Goal: Task Accomplishment & Management: Use online tool/utility

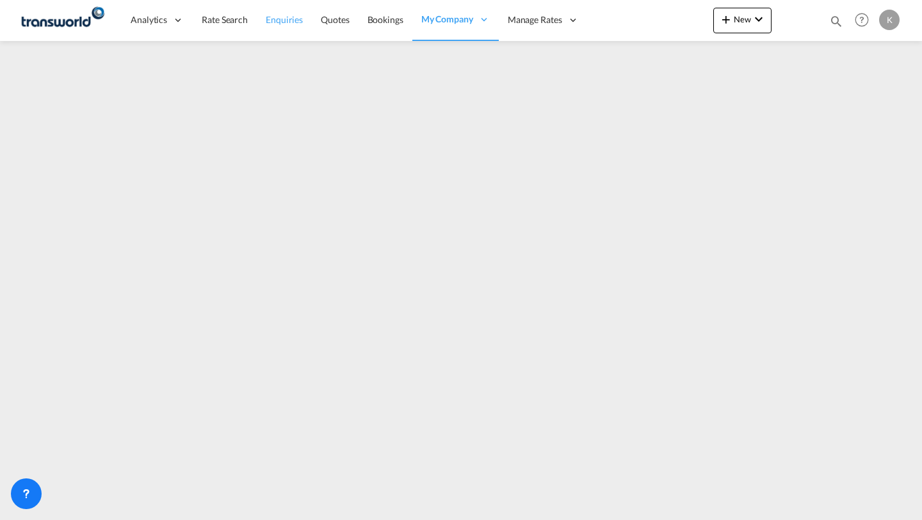
click at [295, 20] on span "Enquiries" at bounding box center [284, 19] width 37 height 11
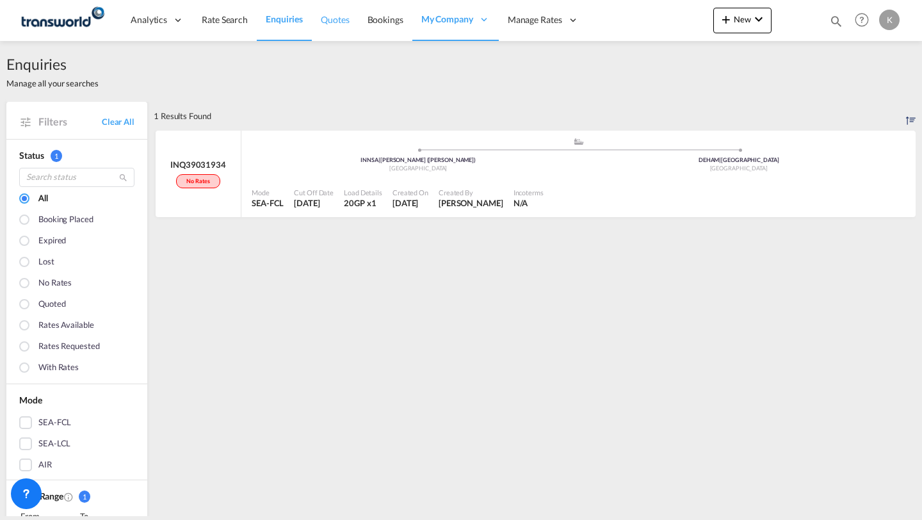
click at [333, 15] on span "Quotes" at bounding box center [335, 19] width 28 height 11
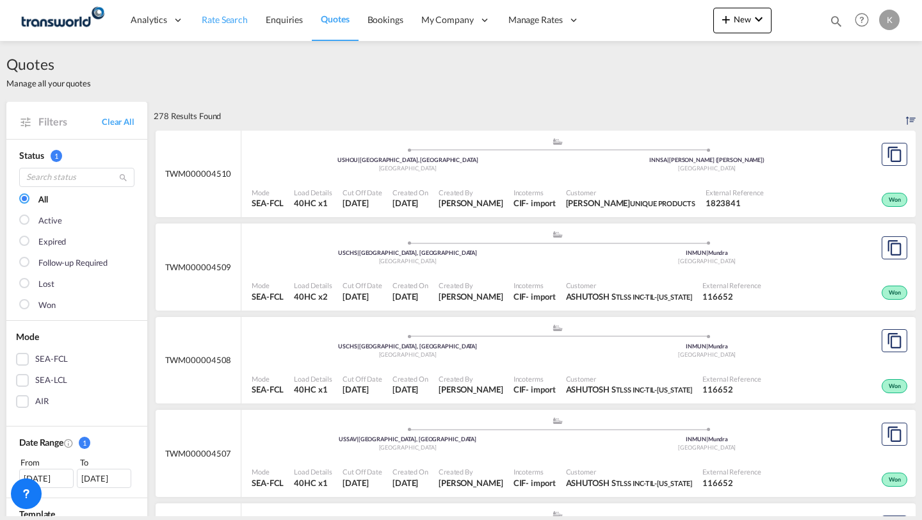
click at [223, 22] on span "Rate Search" at bounding box center [225, 19] width 46 height 11
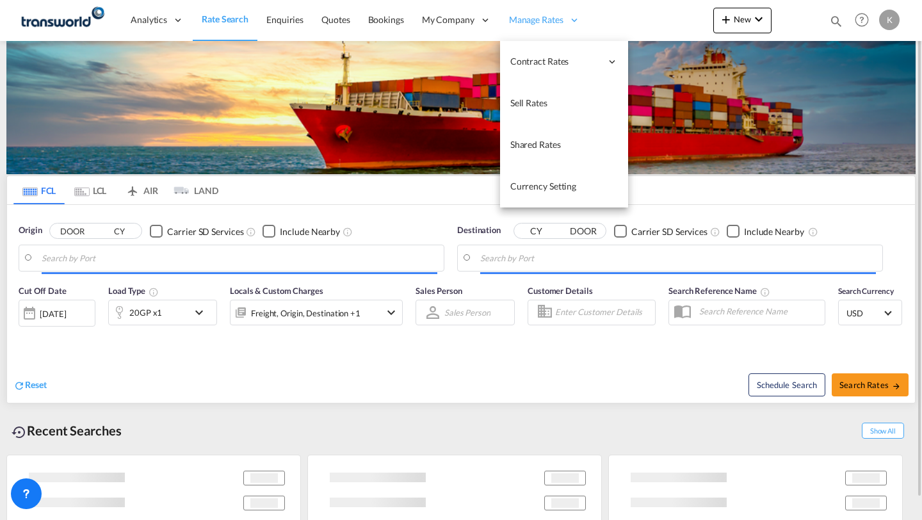
type input "[PERSON_NAME] ([PERSON_NAME]), [GEOGRAPHIC_DATA]"
type input "[GEOGRAPHIC_DATA], [GEOGRAPHIC_DATA]"
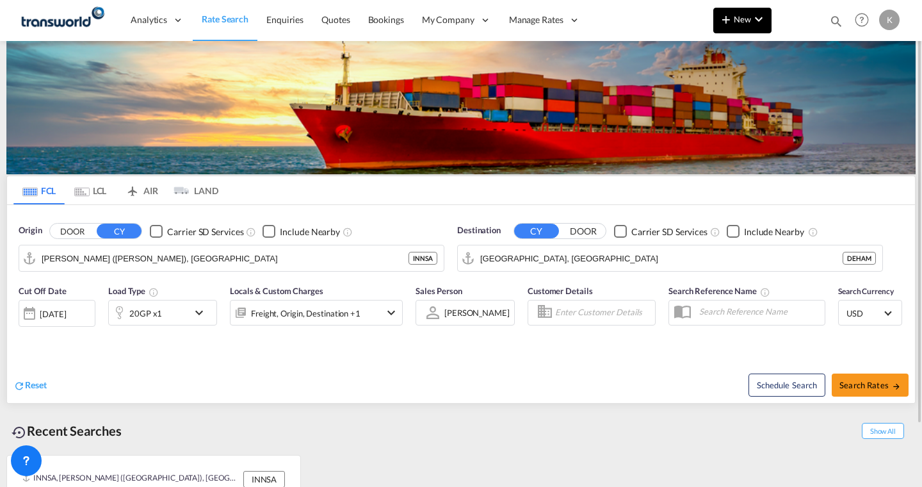
click at [733, 24] on md-icon "icon-plus 400-fg" at bounding box center [725, 19] width 15 height 15
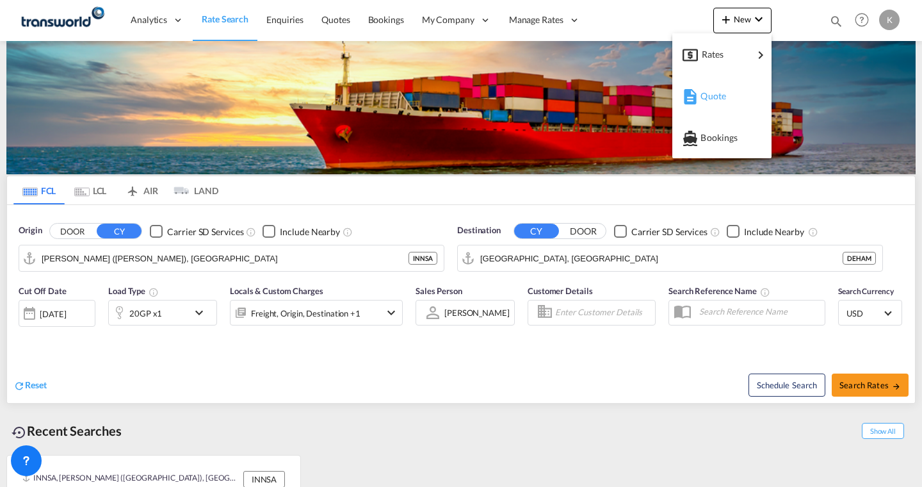
click at [715, 95] on span "Quote" at bounding box center [708, 96] width 14 height 26
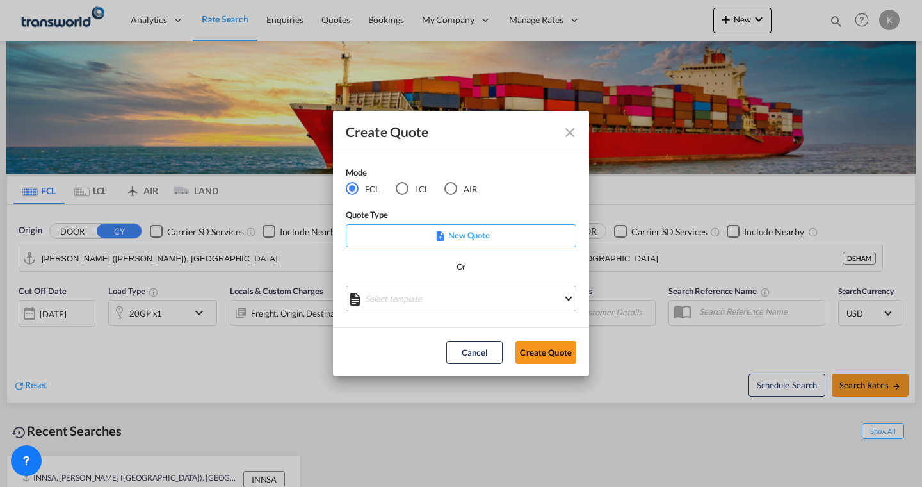
click at [450, 296] on md-select "Select template No Result Match Found Done" at bounding box center [461, 299] width 231 height 26
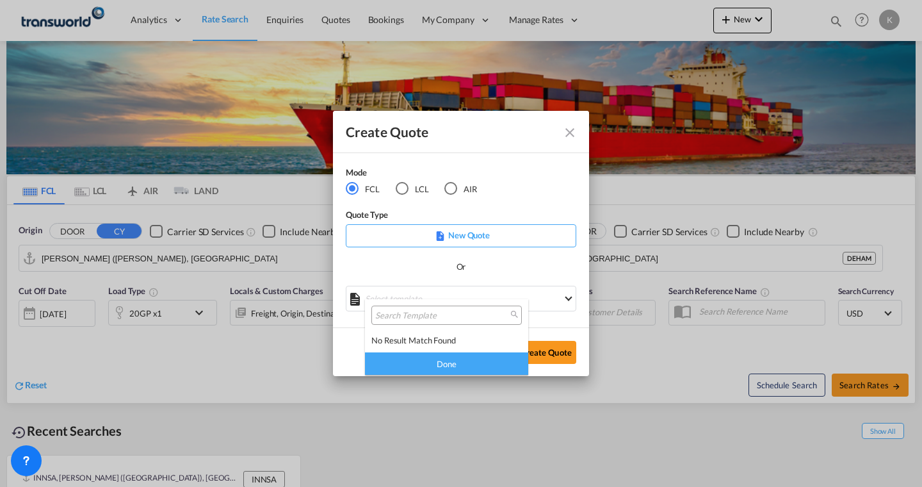
click at [497, 177] on md-backdrop at bounding box center [461, 243] width 922 height 487
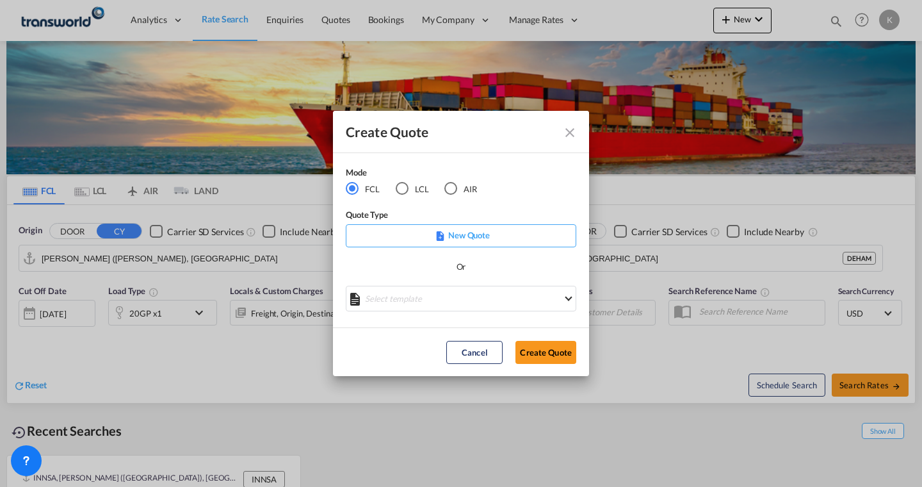
click at [462, 234] on p "New Quote" at bounding box center [461, 235] width 222 height 13
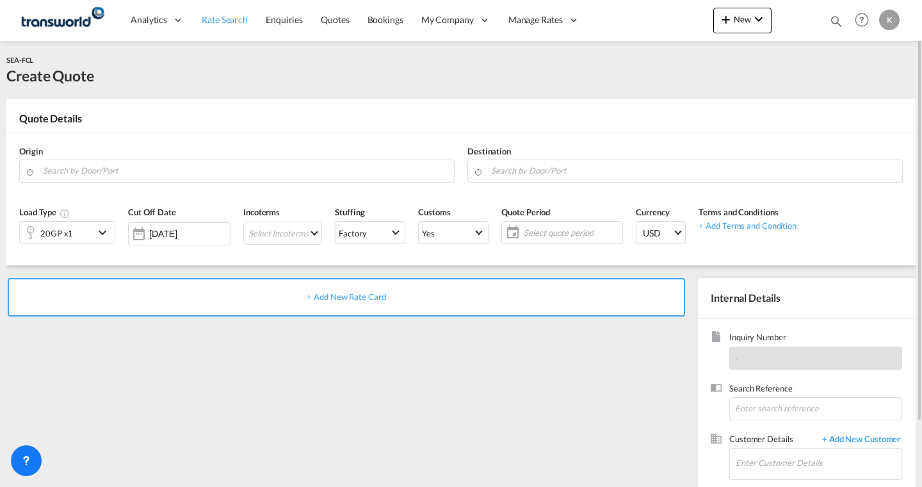
click at [225, 21] on span "Rate Search" at bounding box center [225, 19] width 46 height 11
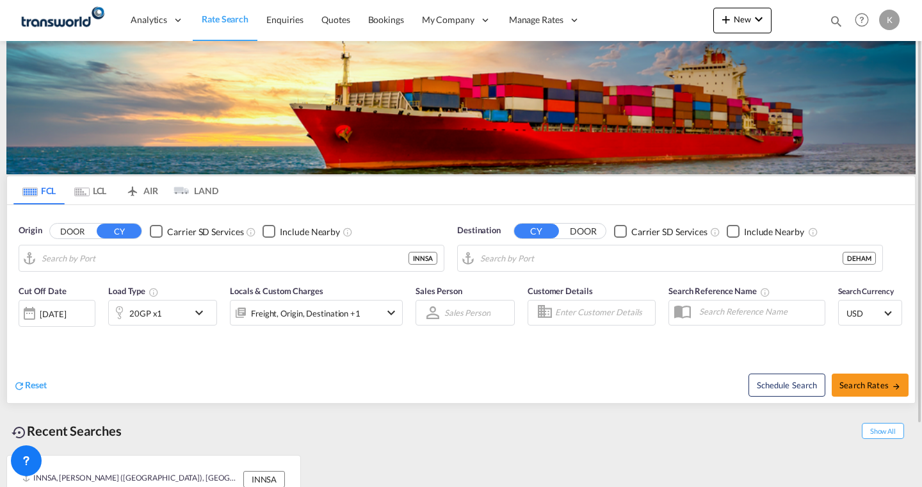
type input "[PERSON_NAME] ([PERSON_NAME]), [GEOGRAPHIC_DATA]"
type input "[GEOGRAPHIC_DATA], [GEOGRAPHIC_DATA]"
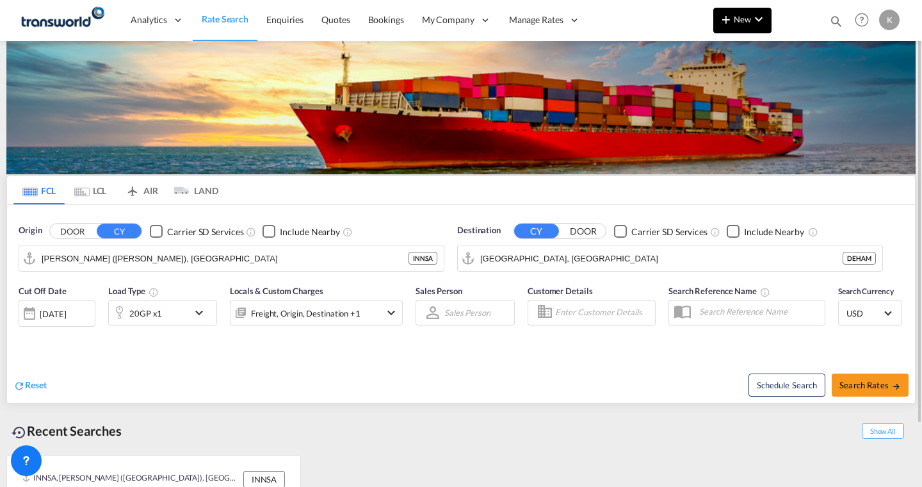
click at [737, 16] on span "New" at bounding box center [742, 19] width 48 height 10
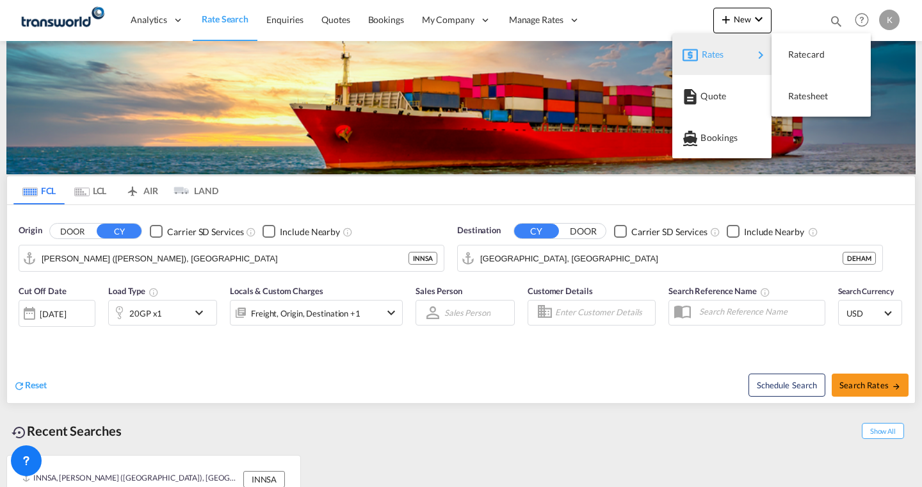
click at [629, 20] on md-backdrop at bounding box center [461, 243] width 922 height 487
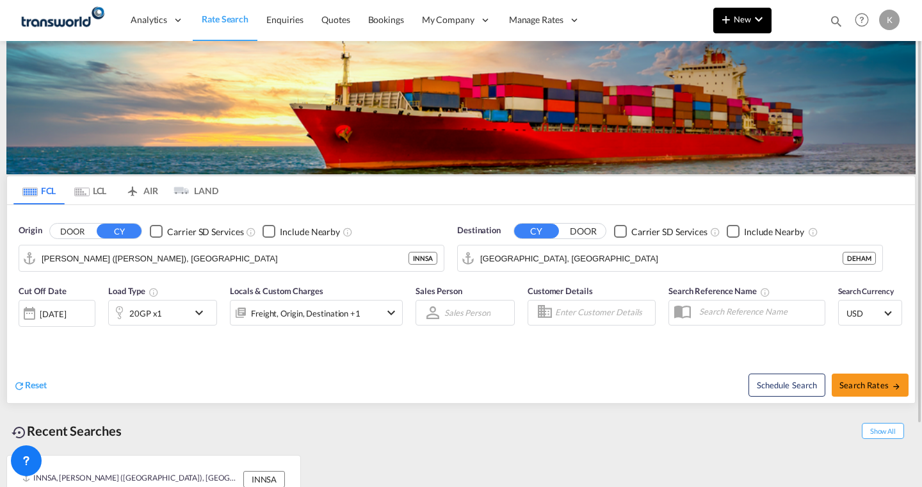
click at [731, 17] on md-icon "icon-plus 400-fg" at bounding box center [725, 19] width 15 height 15
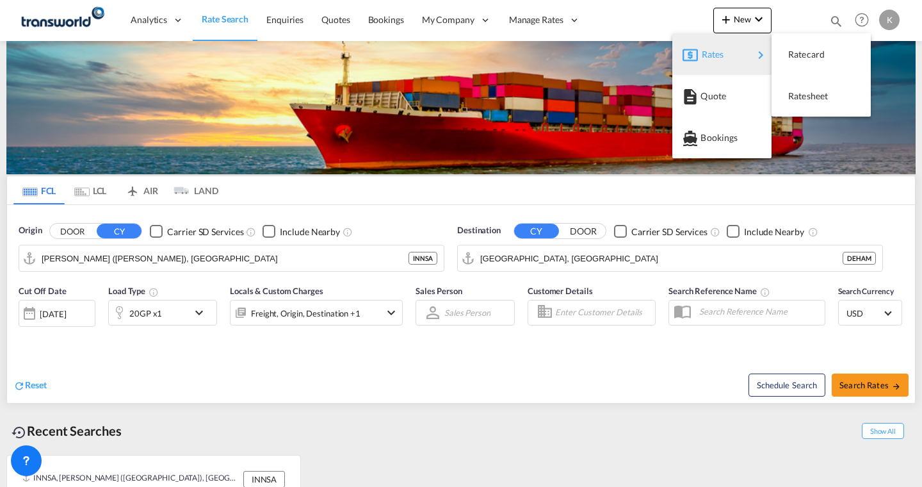
click at [697, 16] on md-backdrop at bounding box center [461, 243] width 922 height 487
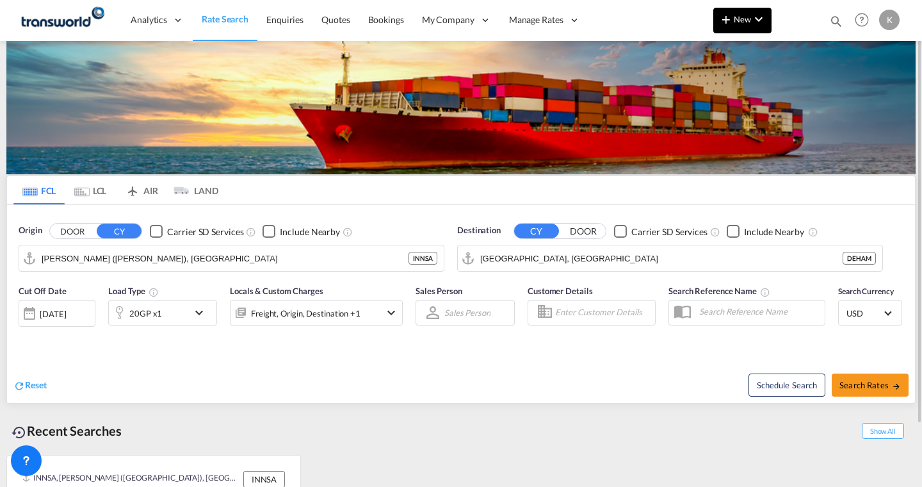
click at [735, 20] on span "New" at bounding box center [742, 19] width 48 height 10
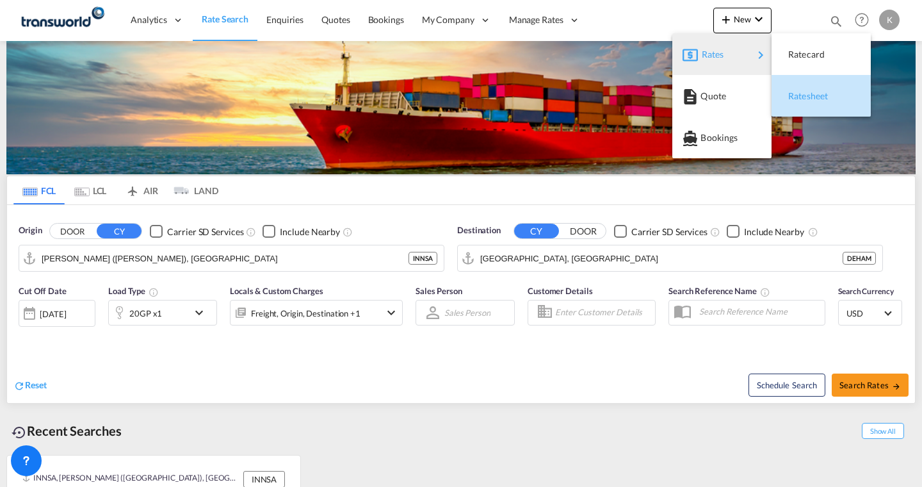
click at [798, 97] on span "Ratesheet" at bounding box center [795, 96] width 14 height 26
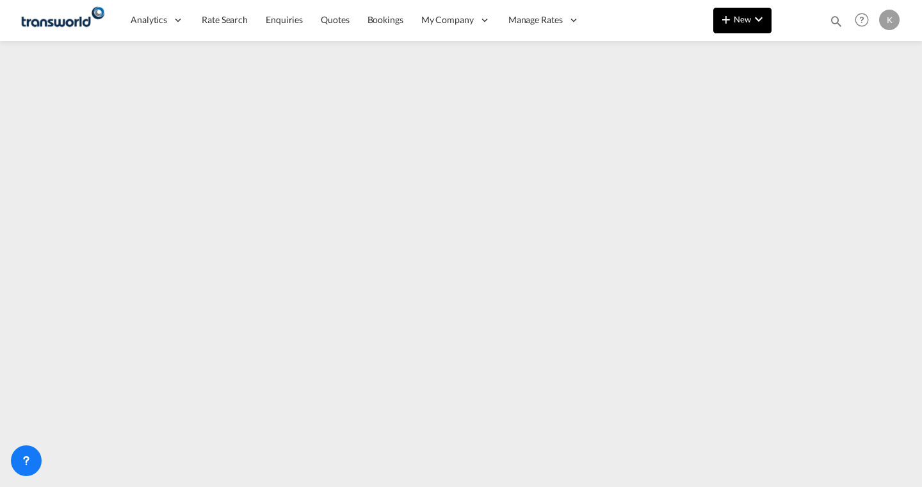
click at [739, 21] on span "New" at bounding box center [742, 19] width 48 height 10
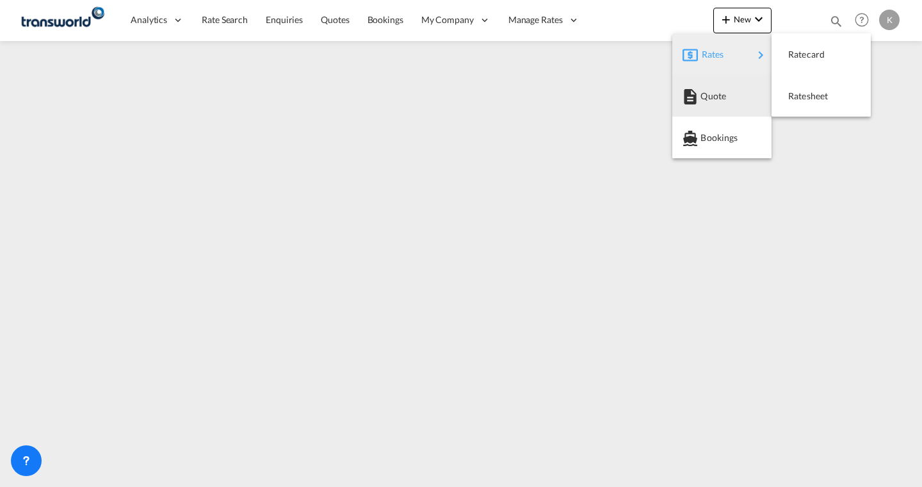
click at [454, 147] on md-backdrop at bounding box center [461, 243] width 922 height 487
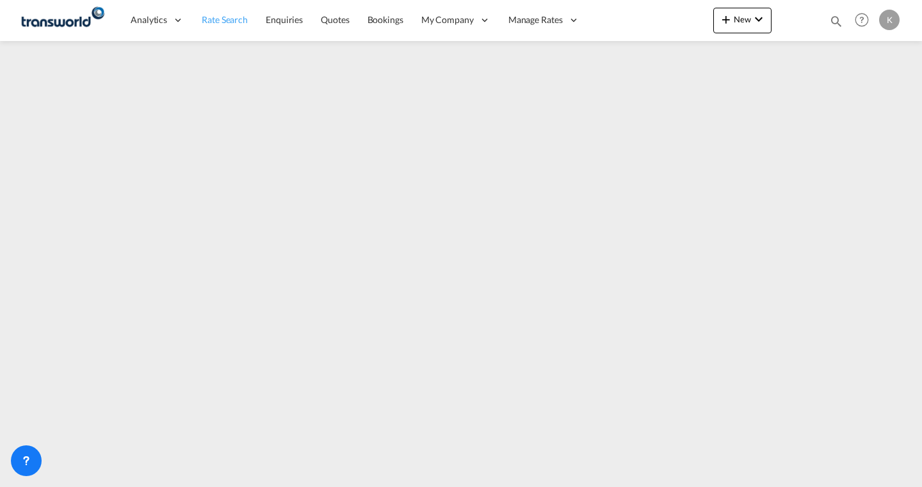
click at [234, 24] on span "Rate Search" at bounding box center [225, 19] width 46 height 11
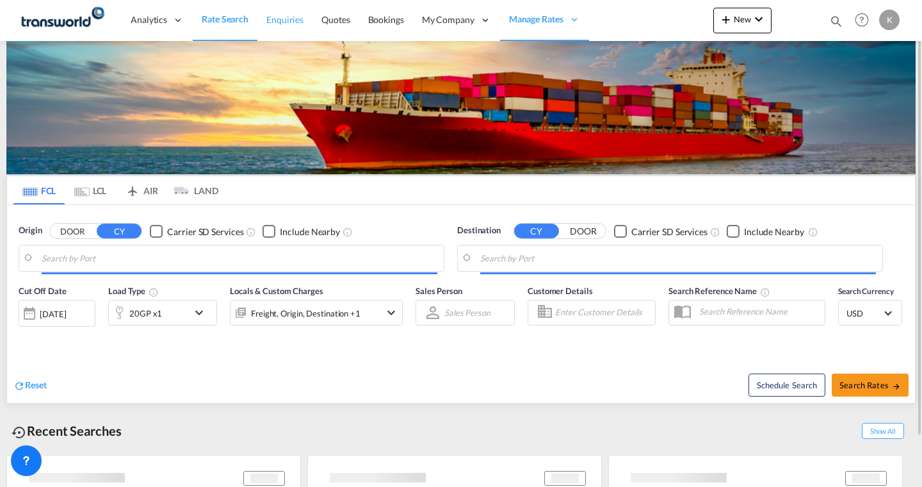
type input "[PERSON_NAME] ([PERSON_NAME]), [GEOGRAPHIC_DATA]"
type input "[GEOGRAPHIC_DATA], [GEOGRAPHIC_DATA]"
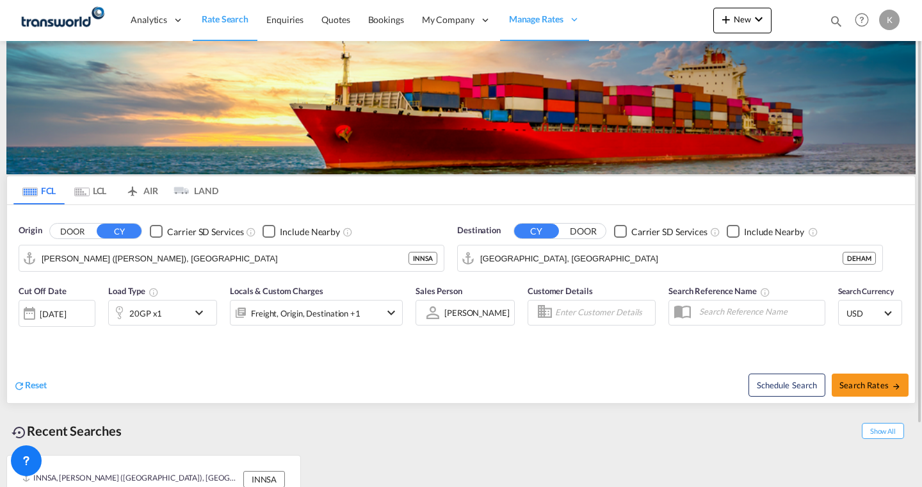
click at [738, 5] on div "New Bookings Quotes Enquiries Help Resources Product Release K My Profile Logout" at bounding box center [808, 20] width 190 height 40
click at [731, 15] on md-icon "icon-plus 400-fg" at bounding box center [725, 19] width 15 height 15
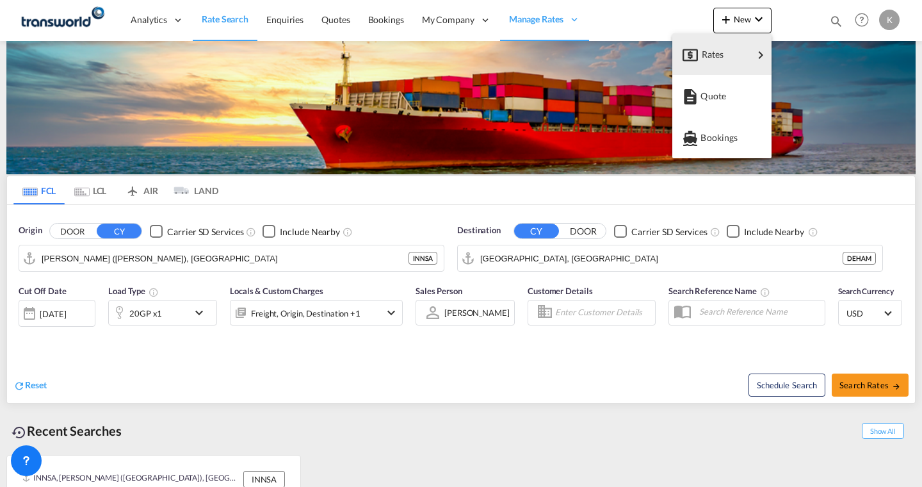
click at [661, 17] on md-backdrop at bounding box center [461, 243] width 922 height 487
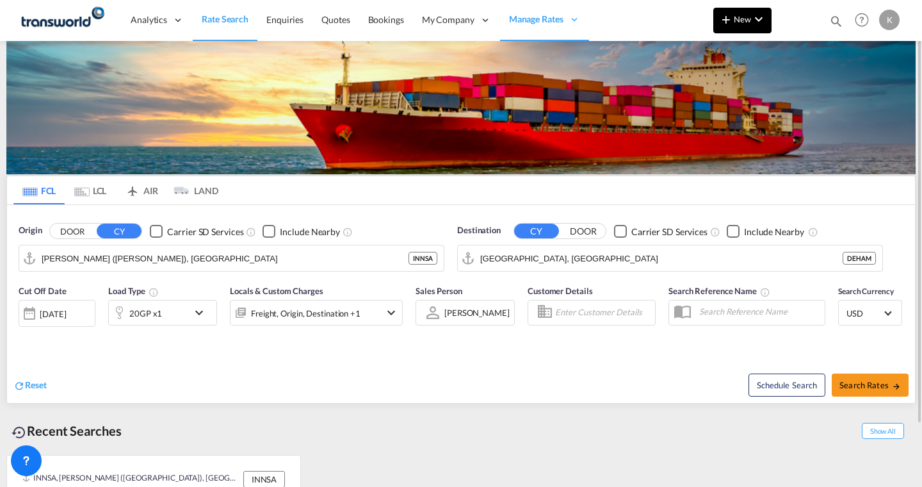
click at [727, 18] on md-icon "icon-plus 400-fg" at bounding box center [725, 19] width 15 height 15
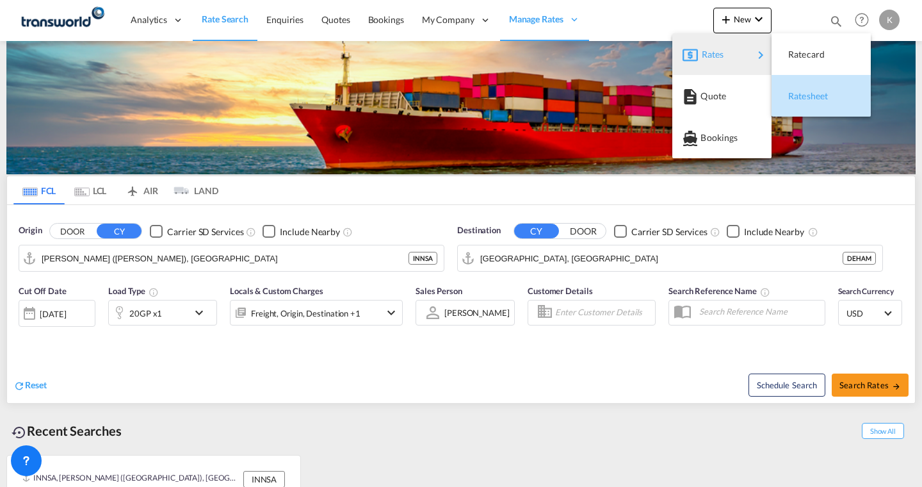
click at [795, 93] on span "Ratesheet" at bounding box center [795, 96] width 14 height 26
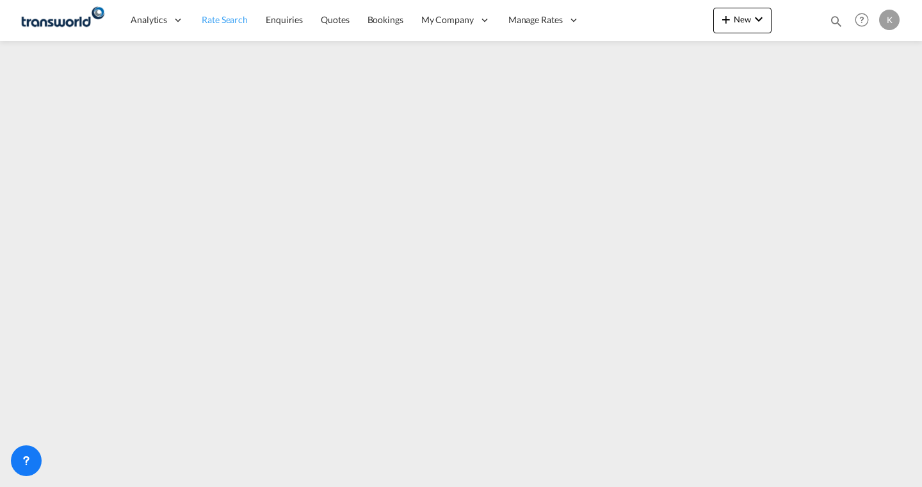
click at [233, 20] on span "Rate Search" at bounding box center [225, 19] width 46 height 11
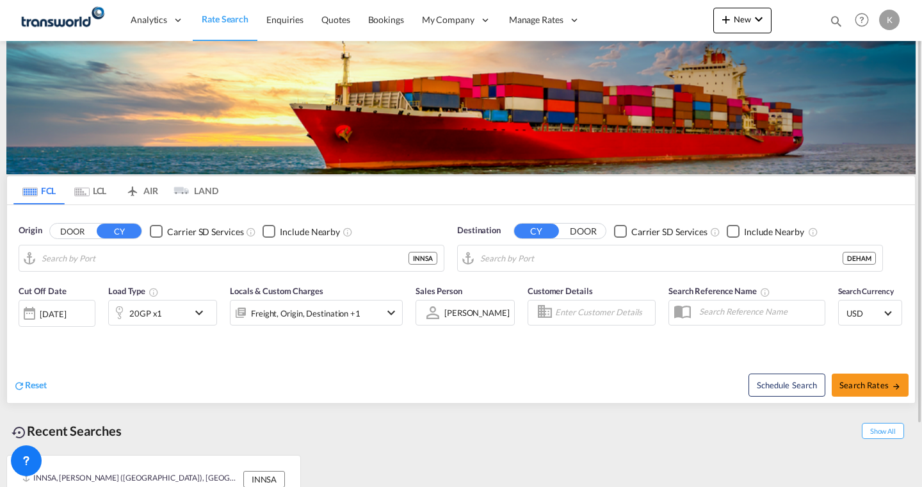
type input "[PERSON_NAME] ([PERSON_NAME]), [GEOGRAPHIC_DATA]"
type input "[GEOGRAPHIC_DATA], [GEOGRAPHIC_DATA]"
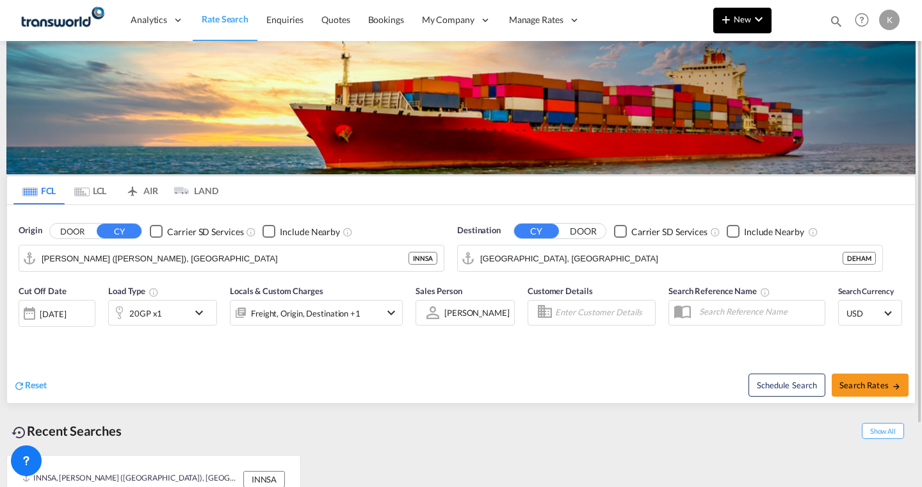
click at [732, 27] on button "New" at bounding box center [742, 21] width 58 height 26
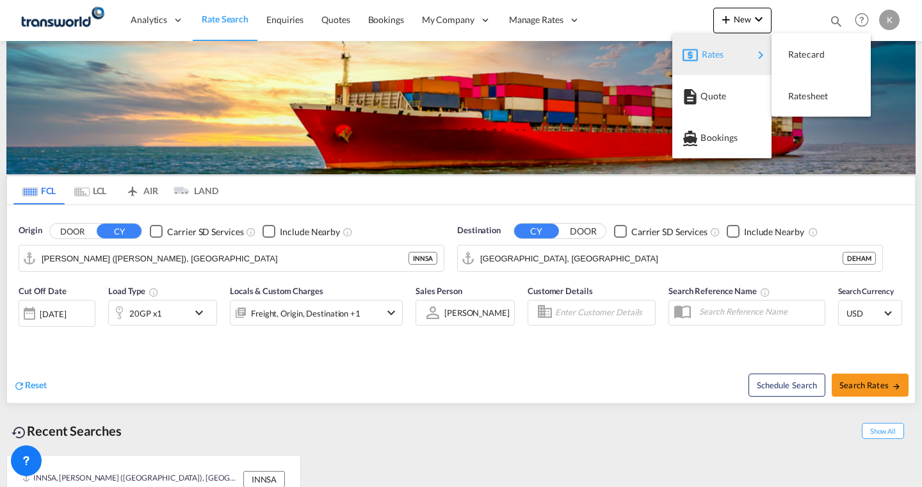
click at [663, 25] on md-backdrop at bounding box center [461, 243] width 922 height 487
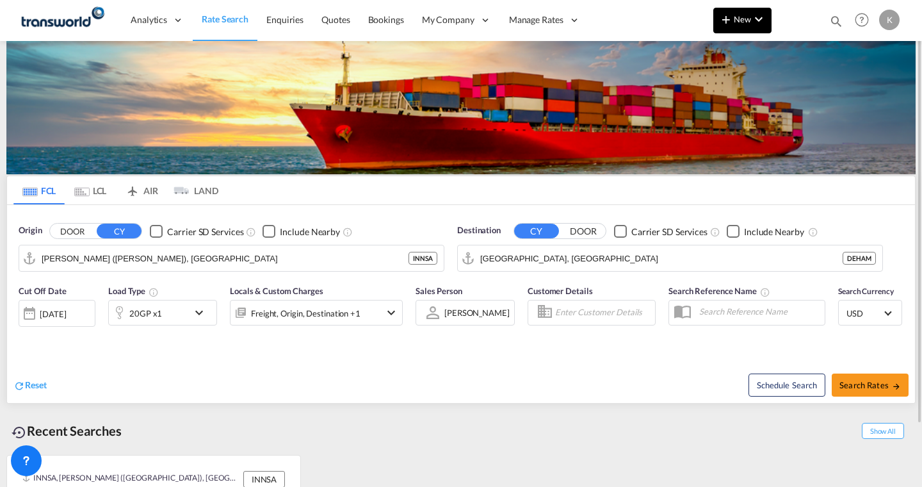
click at [742, 20] on span "New" at bounding box center [742, 19] width 48 height 10
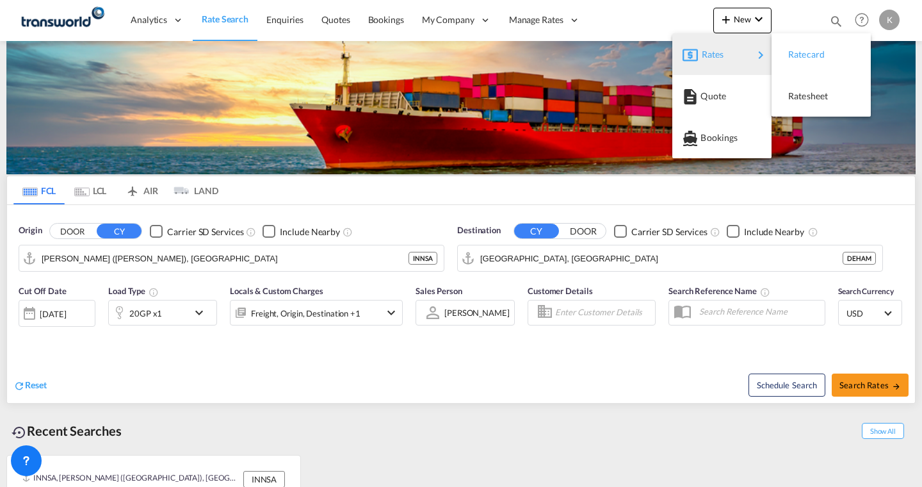
click at [802, 57] on span "Ratecard" at bounding box center [795, 55] width 14 height 26
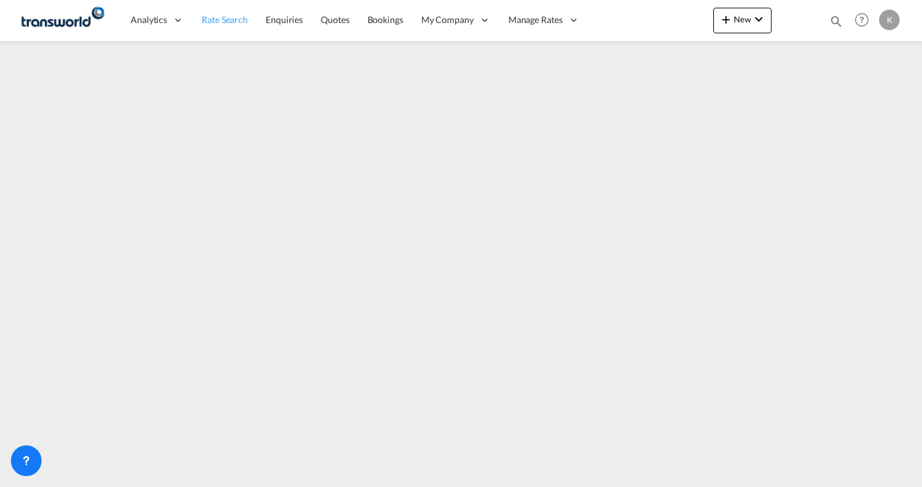
click at [218, 16] on span "Rate Search" at bounding box center [225, 19] width 46 height 11
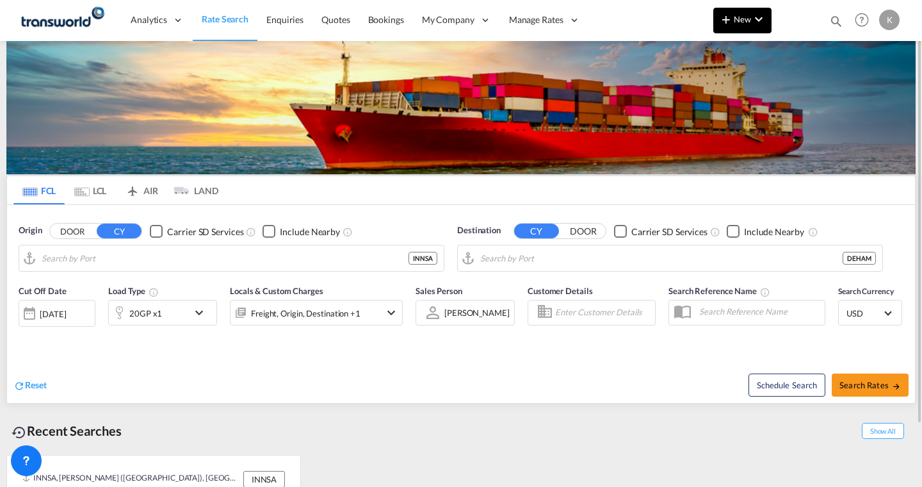
type input "[PERSON_NAME] ([PERSON_NAME]), [GEOGRAPHIC_DATA]"
type input "[GEOGRAPHIC_DATA], [GEOGRAPHIC_DATA]"
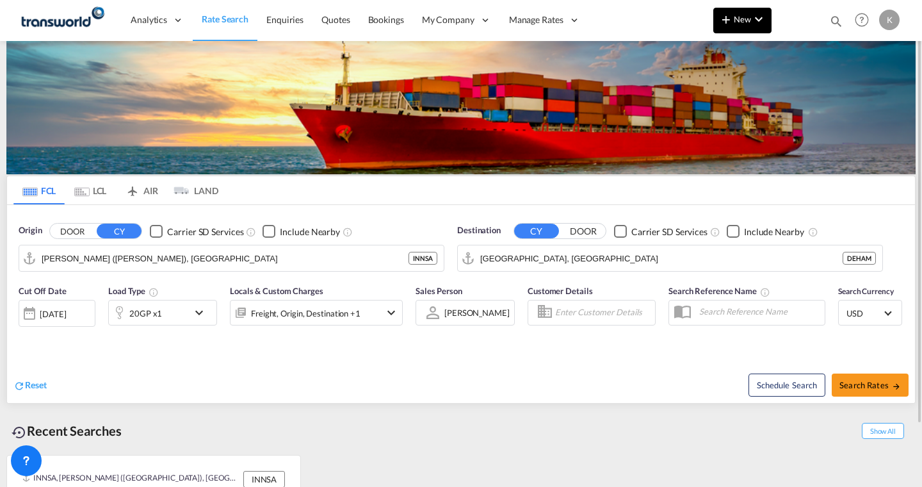
click at [738, 15] on span "New" at bounding box center [742, 19] width 48 height 10
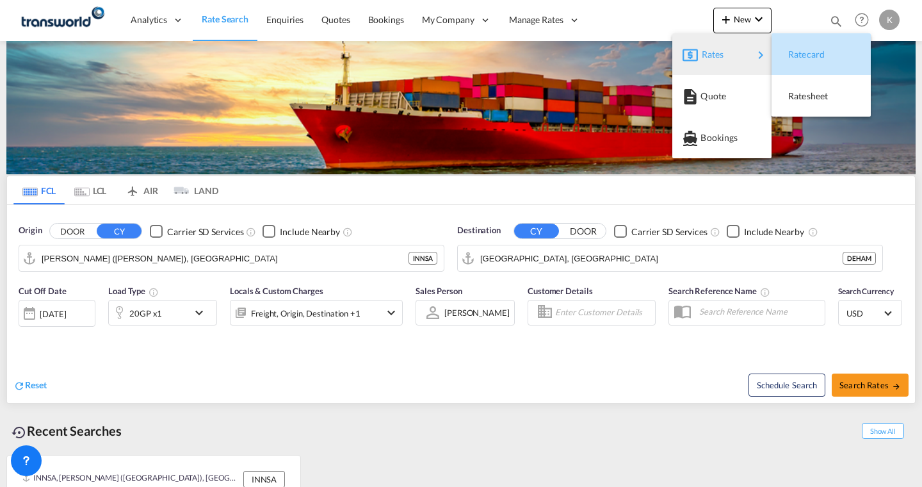
click at [800, 56] on span "Ratecard" at bounding box center [795, 55] width 14 height 26
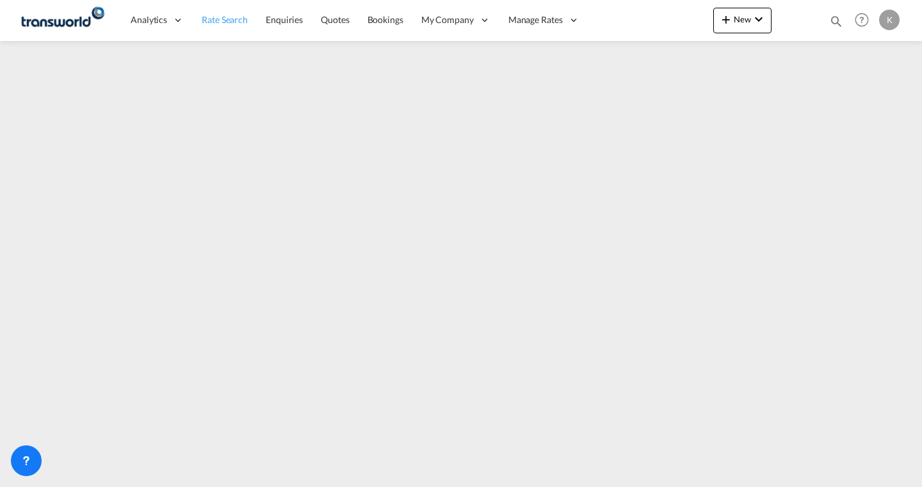
click at [227, 23] on span "Rate Search" at bounding box center [225, 19] width 46 height 11
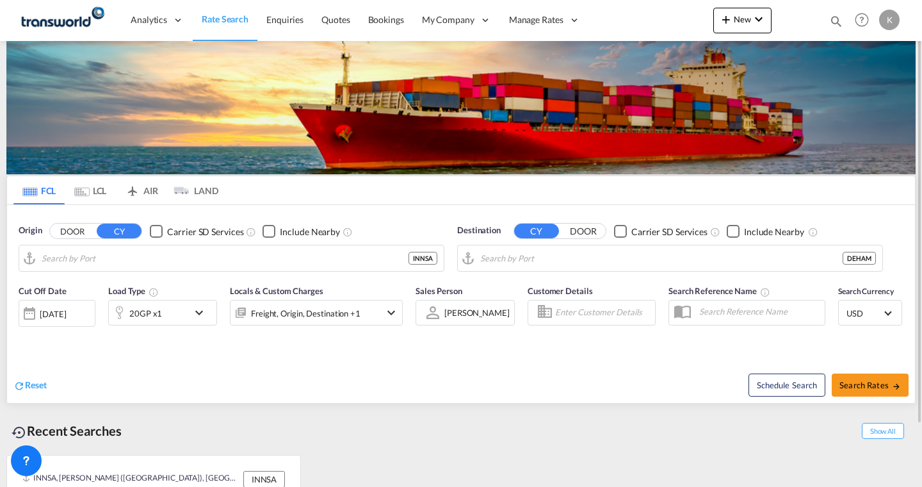
type input "[PERSON_NAME] ([PERSON_NAME]), [GEOGRAPHIC_DATA]"
type input "[GEOGRAPHIC_DATA], [GEOGRAPHIC_DATA]"
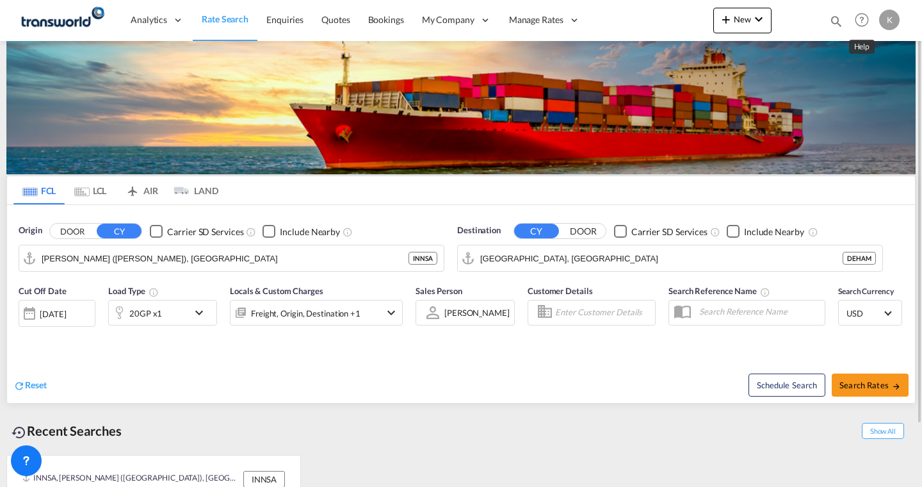
click at [861, 19] on md-icon "Help" at bounding box center [862, 20] width 22 height 22
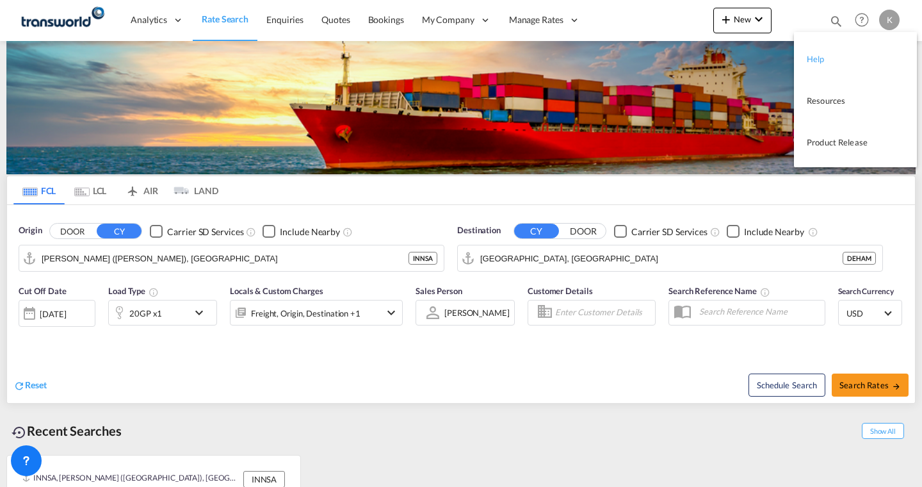
click at [831, 52] on link "Help" at bounding box center [846, 58] width 78 height 32
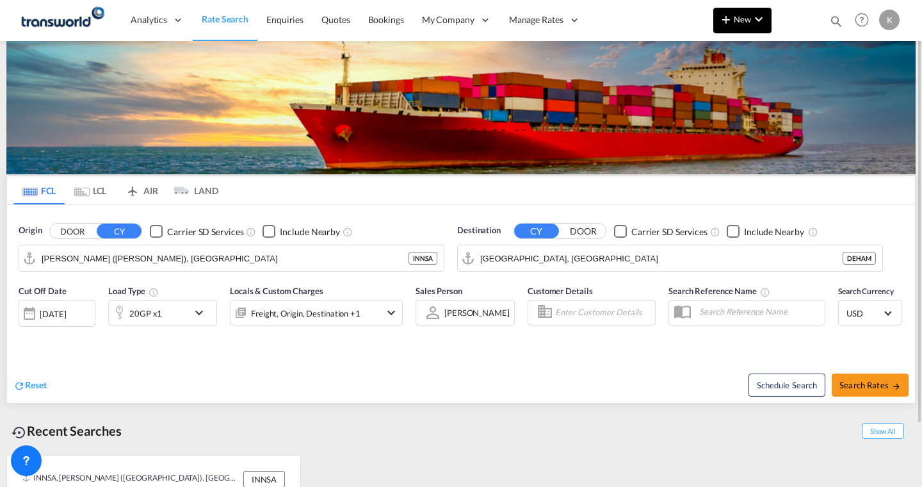
click at [739, 32] on button "New" at bounding box center [742, 21] width 58 height 26
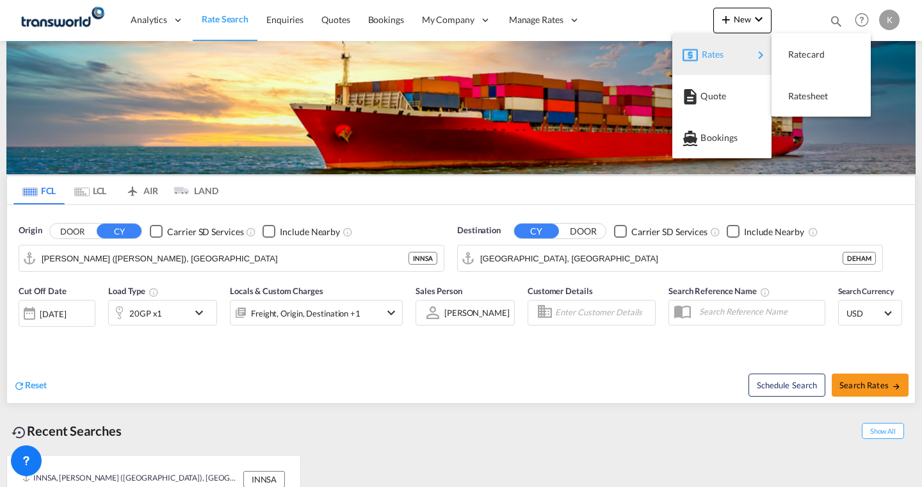
click at [672, 26] on md-backdrop at bounding box center [461, 243] width 922 height 487
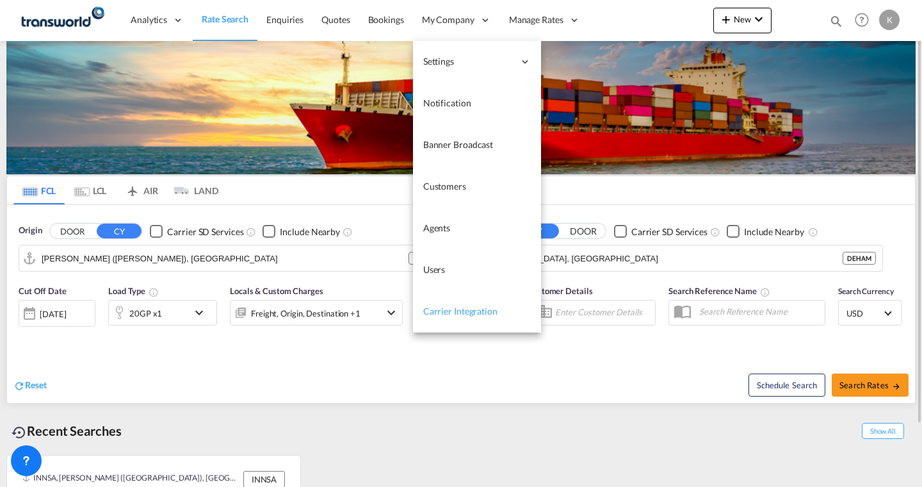
click at [439, 314] on span "Carrier Integration" at bounding box center [460, 310] width 74 height 11
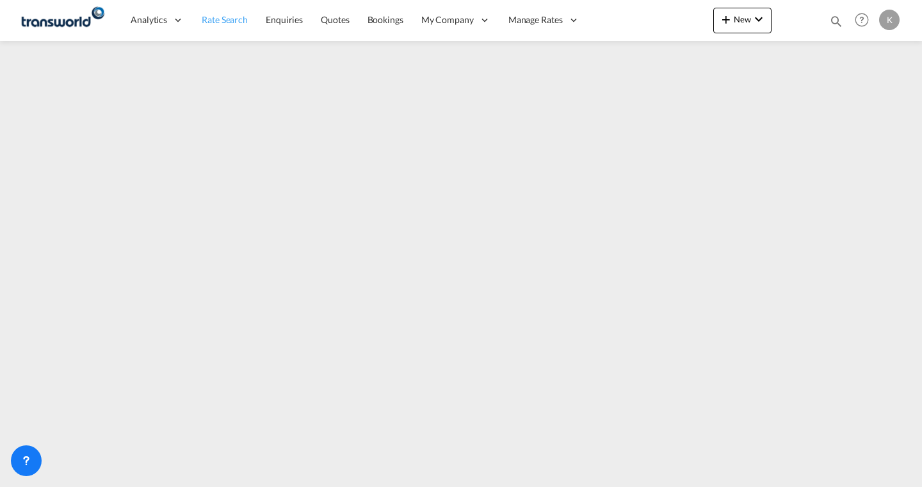
click at [225, 25] on span "Rate Search" at bounding box center [225, 19] width 46 height 11
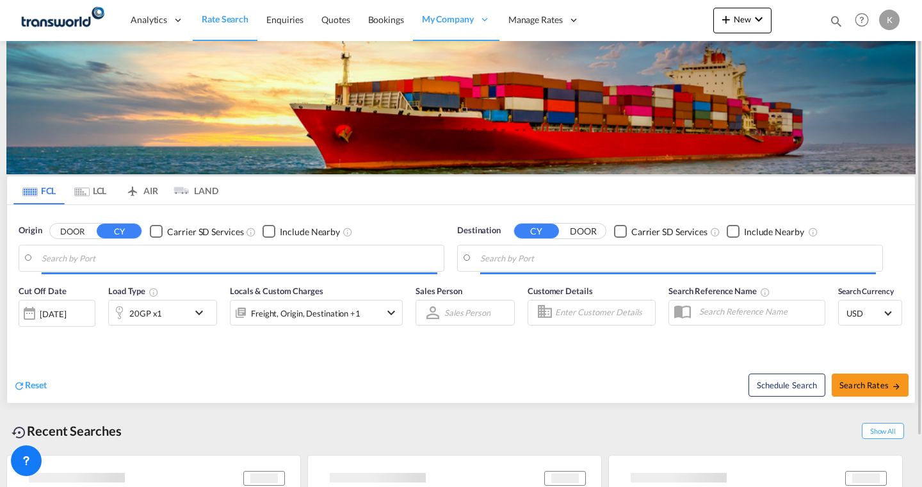
click at [189, 253] on input "Search by Port" at bounding box center [240, 257] width 396 height 19
type input "[PERSON_NAME] ([PERSON_NAME]), [GEOGRAPHIC_DATA]"
type input "[GEOGRAPHIC_DATA], [GEOGRAPHIC_DATA]"
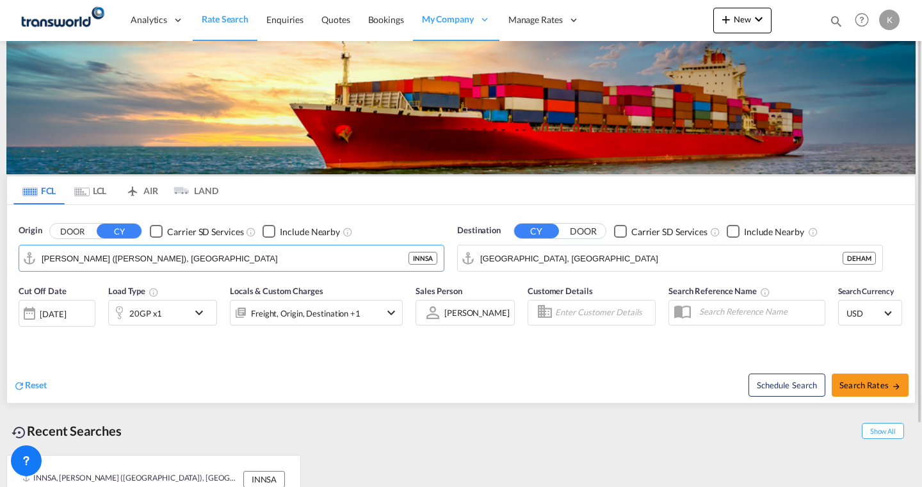
click at [462, 204] on md-tabs-canvas "FCL LCL AIR LAND FCL LCL AIR LAND" at bounding box center [461, 190] width 908 height 28
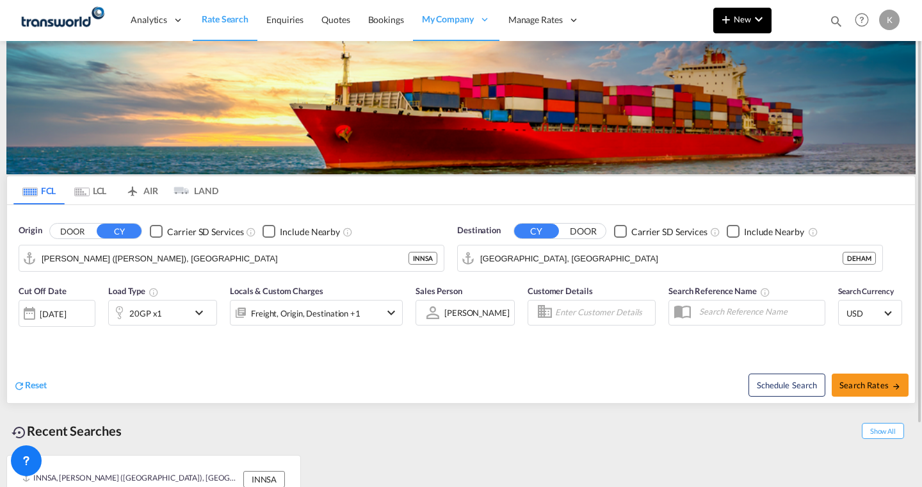
click at [738, 18] on span "New" at bounding box center [742, 19] width 48 height 10
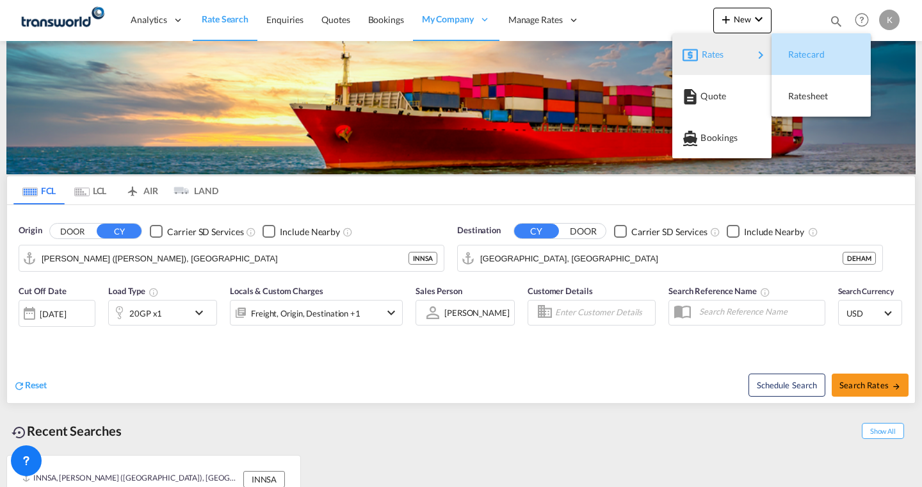
click at [800, 47] on span "Ratecard" at bounding box center [795, 55] width 14 height 26
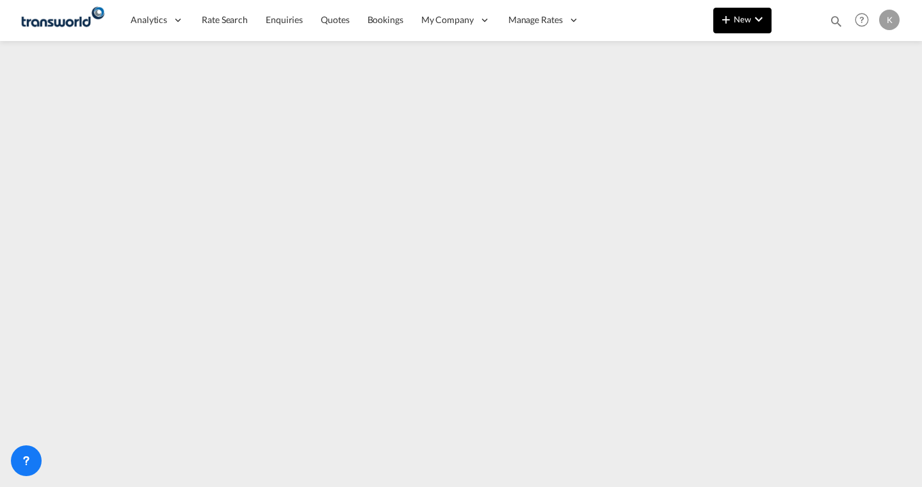
click at [733, 15] on md-icon "icon-plus 400-fg" at bounding box center [725, 19] width 15 height 15
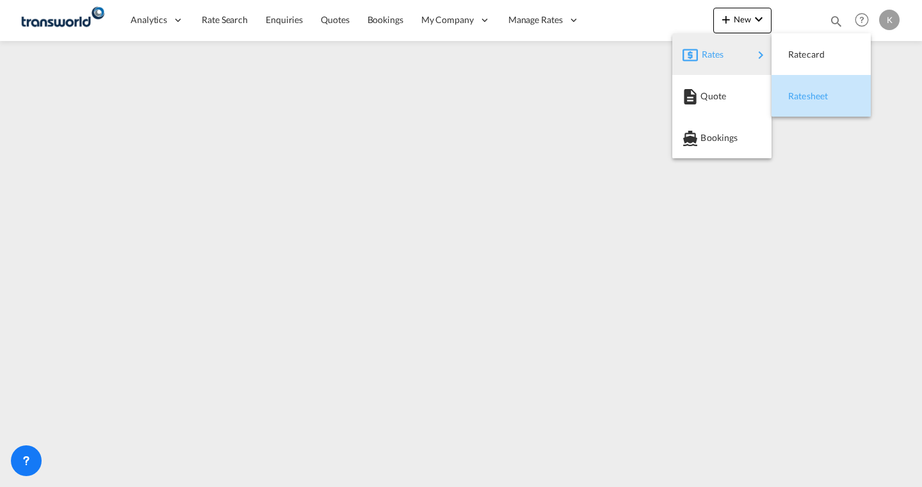
click at [813, 104] on div "Ratesheet" at bounding box center [811, 96] width 47 height 32
